Goal: Task Accomplishment & Management: Manage account settings

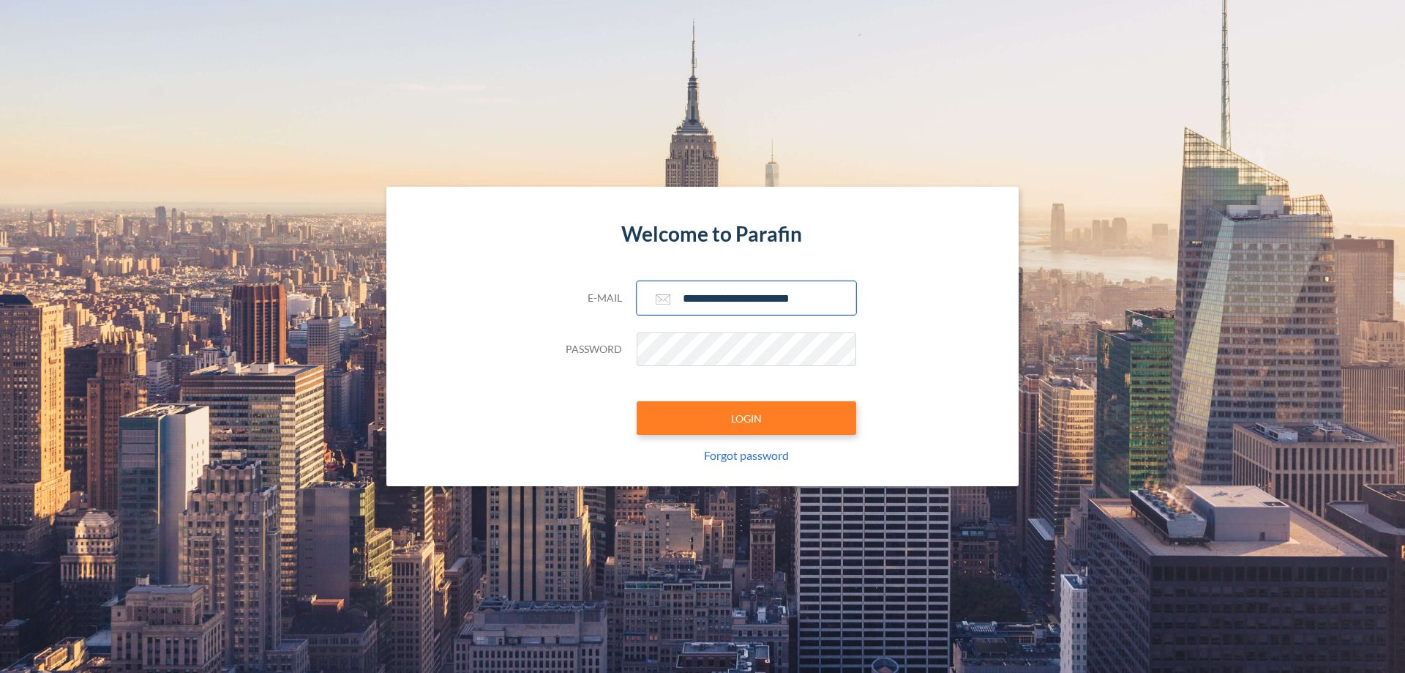
type input "**********"
click at [747, 418] on button "LOGIN" at bounding box center [747, 418] width 220 height 34
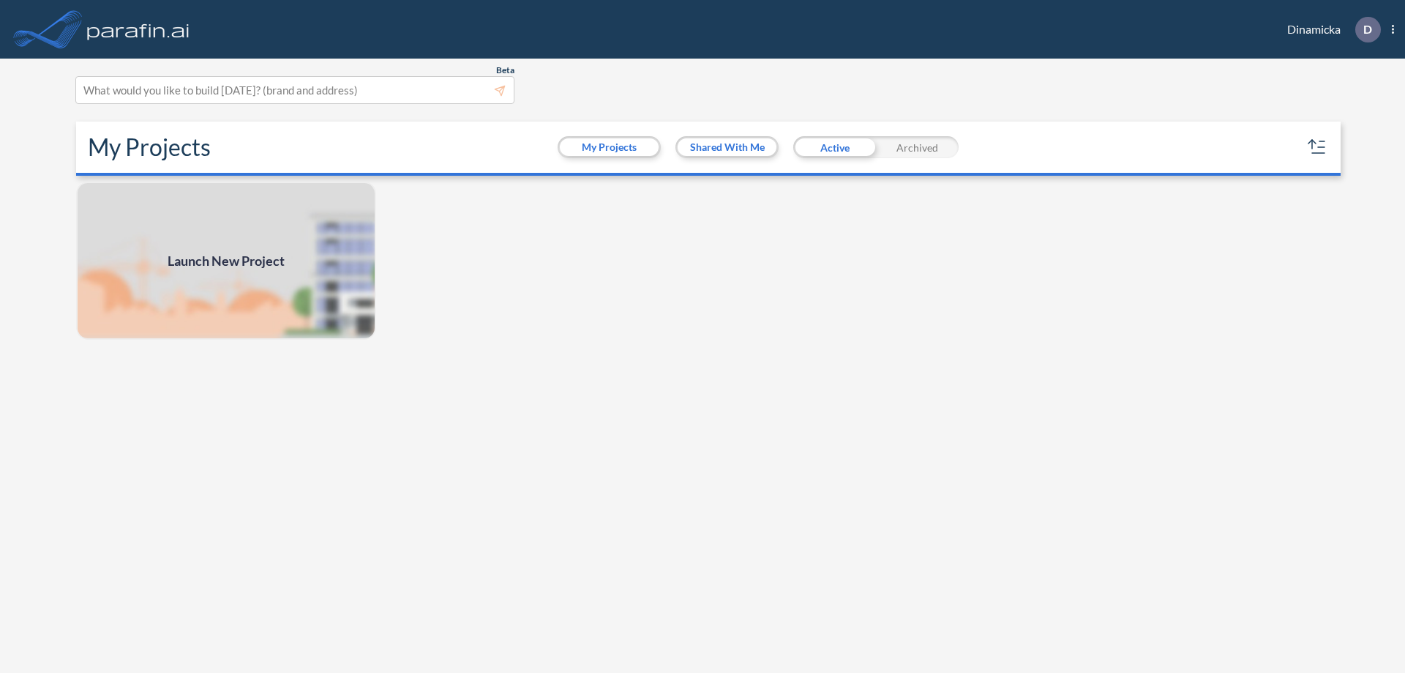
scroll to position [4, 0]
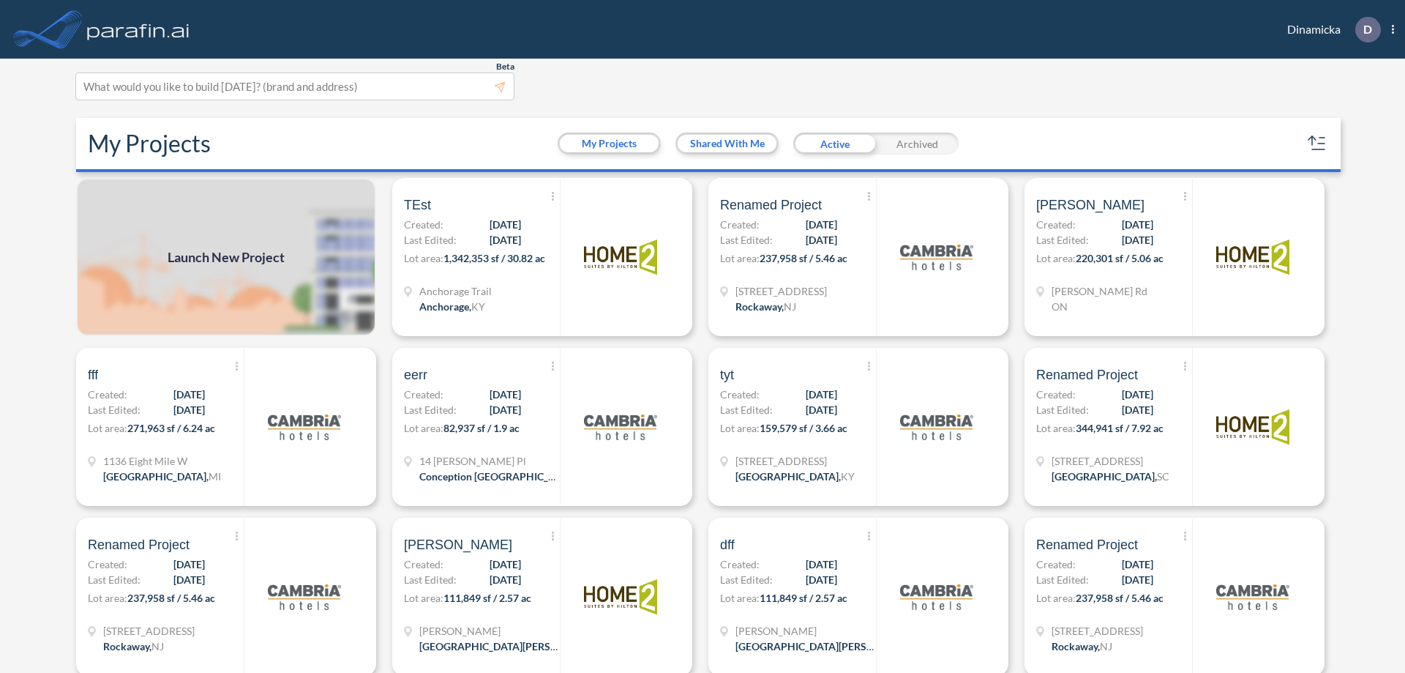
click at [917, 143] on div "Archived" at bounding box center [917, 143] width 83 height 22
